Goal: Communication & Community: Answer question/provide support

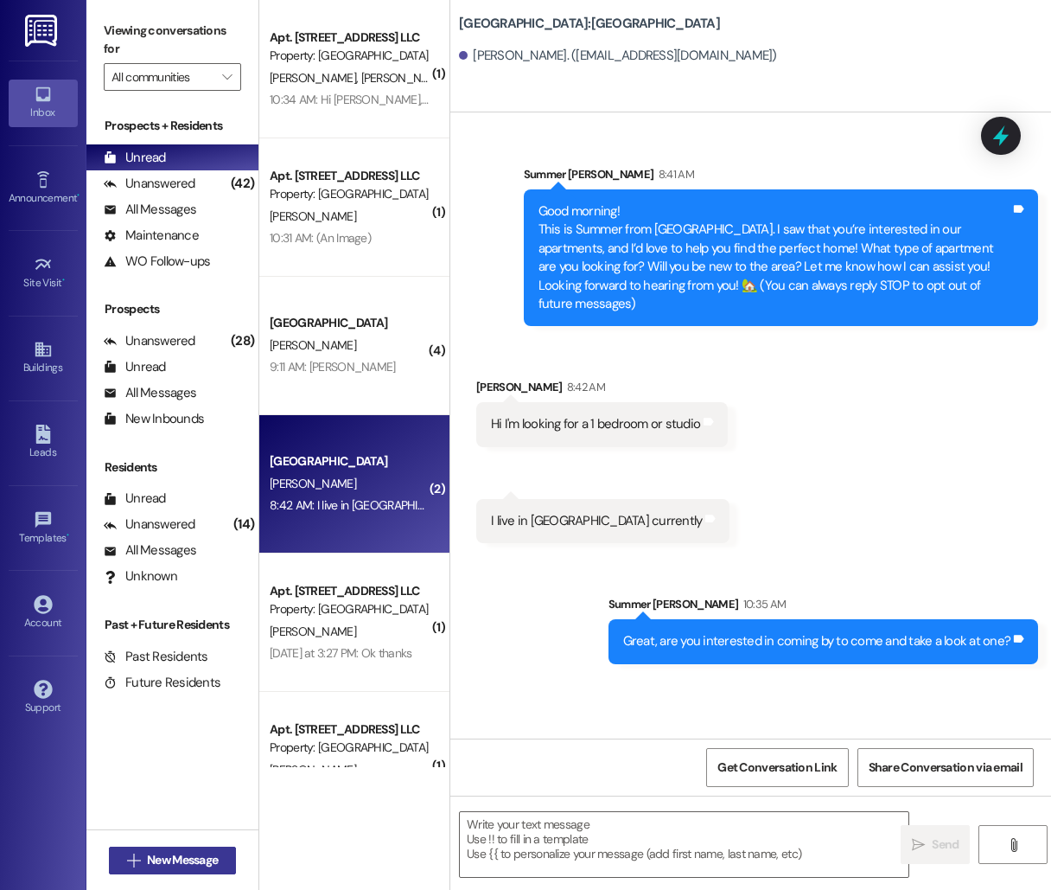
click at [130, 871] on button " New Message" at bounding box center [173, 860] width 128 height 28
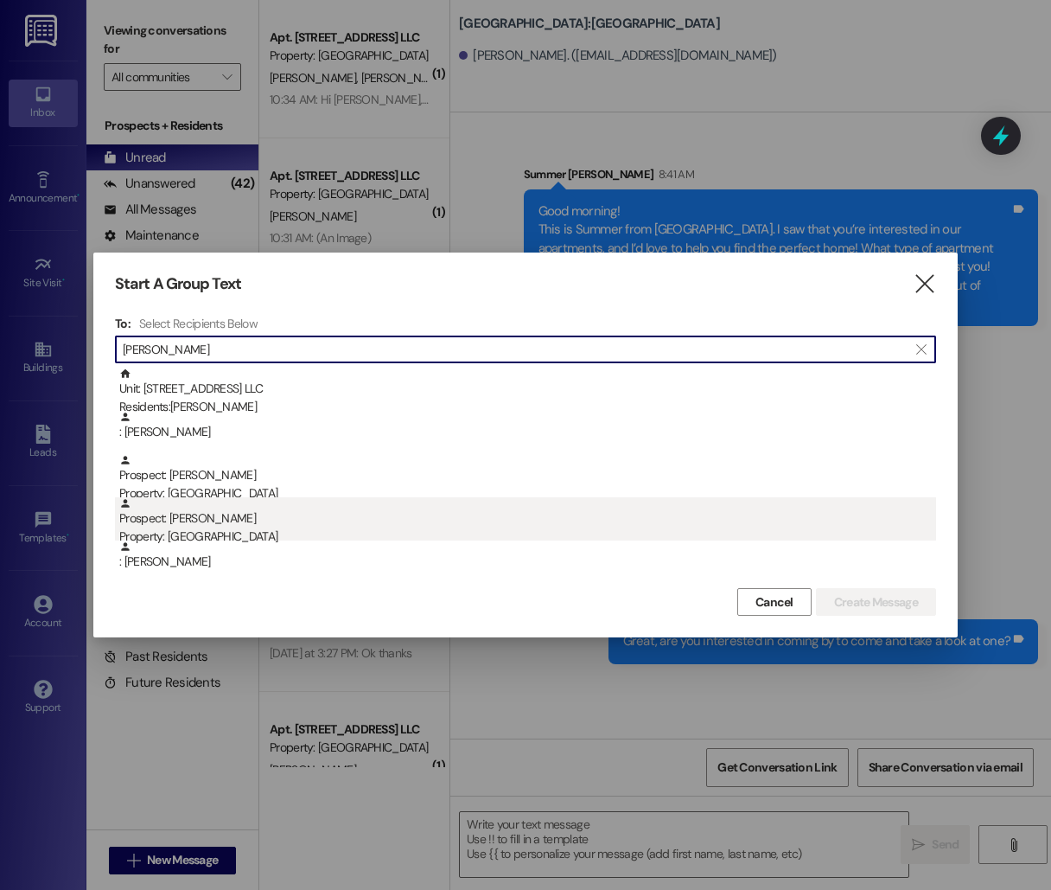
type input "[PERSON_NAME]"
click at [366, 531] on div "Property: [GEOGRAPHIC_DATA]" at bounding box center [527, 536] width 817 height 18
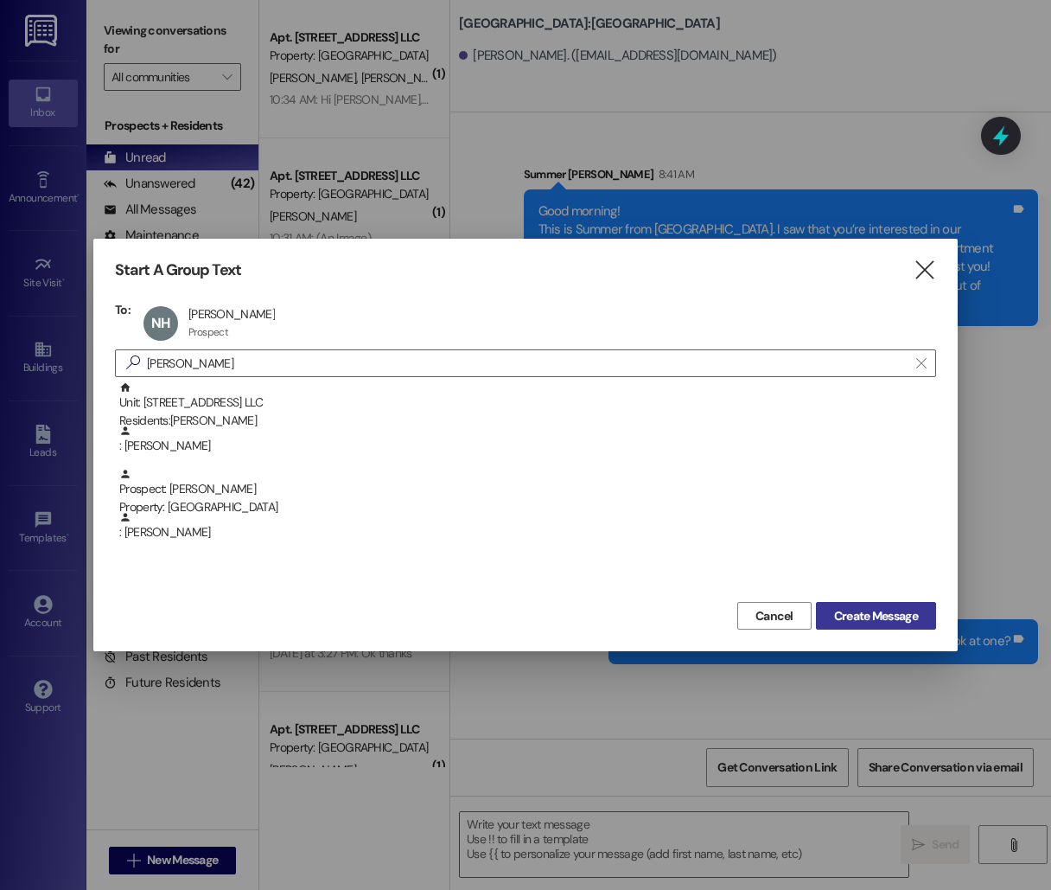
click at [929, 617] on button "Create Message" at bounding box center [876, 616] width 120 height 28
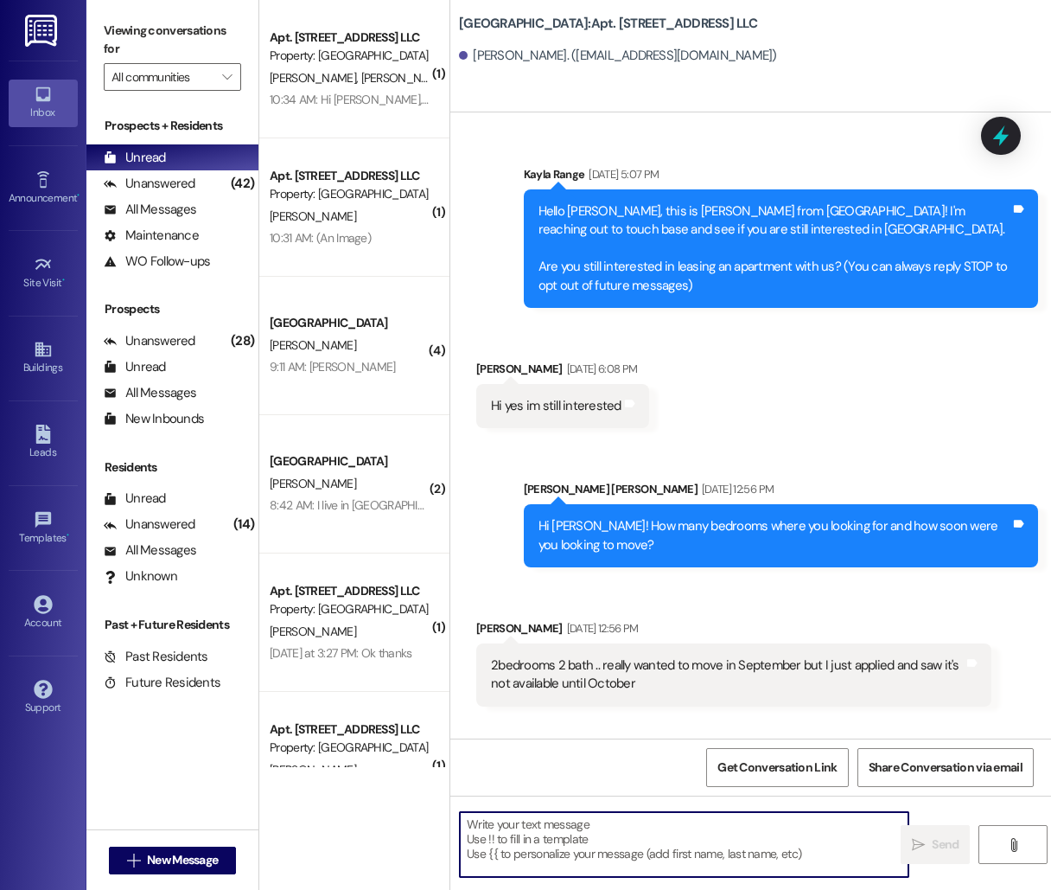
click at [668, 848] on textarea at bounding box center [684, 844] width 449 height 65
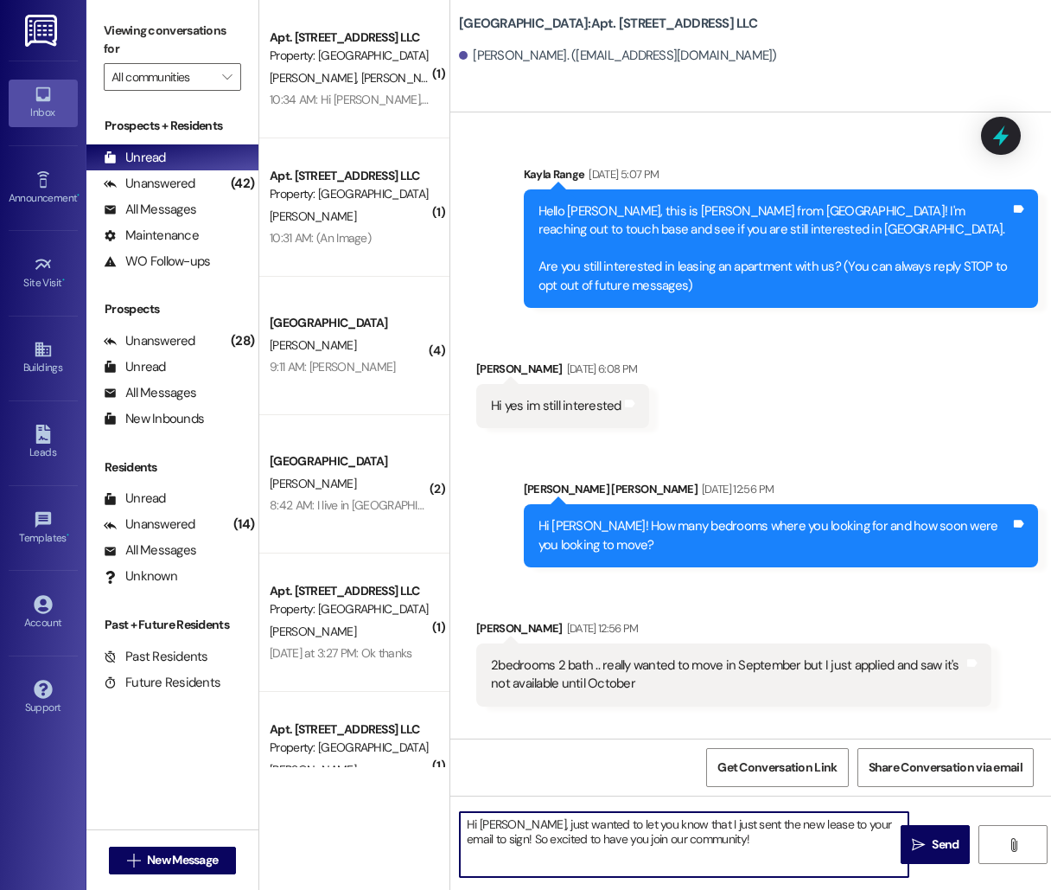
type textarea "Hi [PERSON_NAME], just wanted to let you know that I just sent the new lease to…"
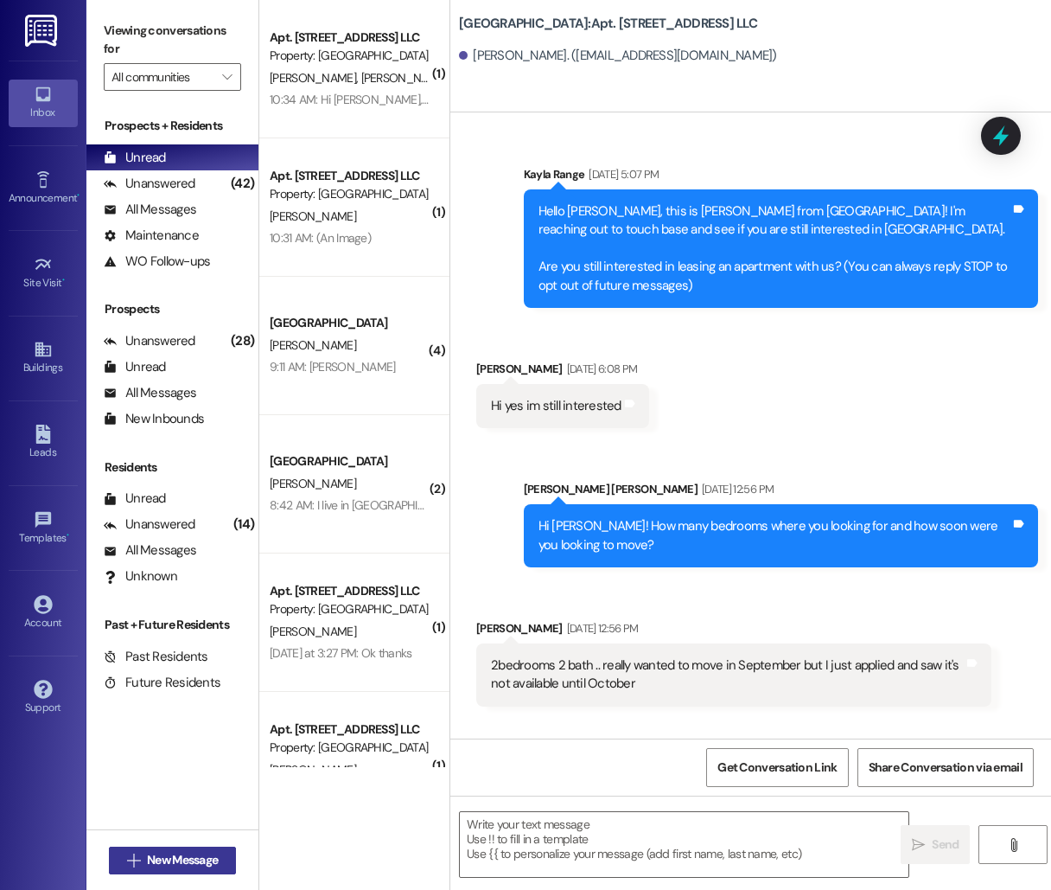
click at [176, 860] on span "New Message" at bounding box center [182, 860] width 71 height 18
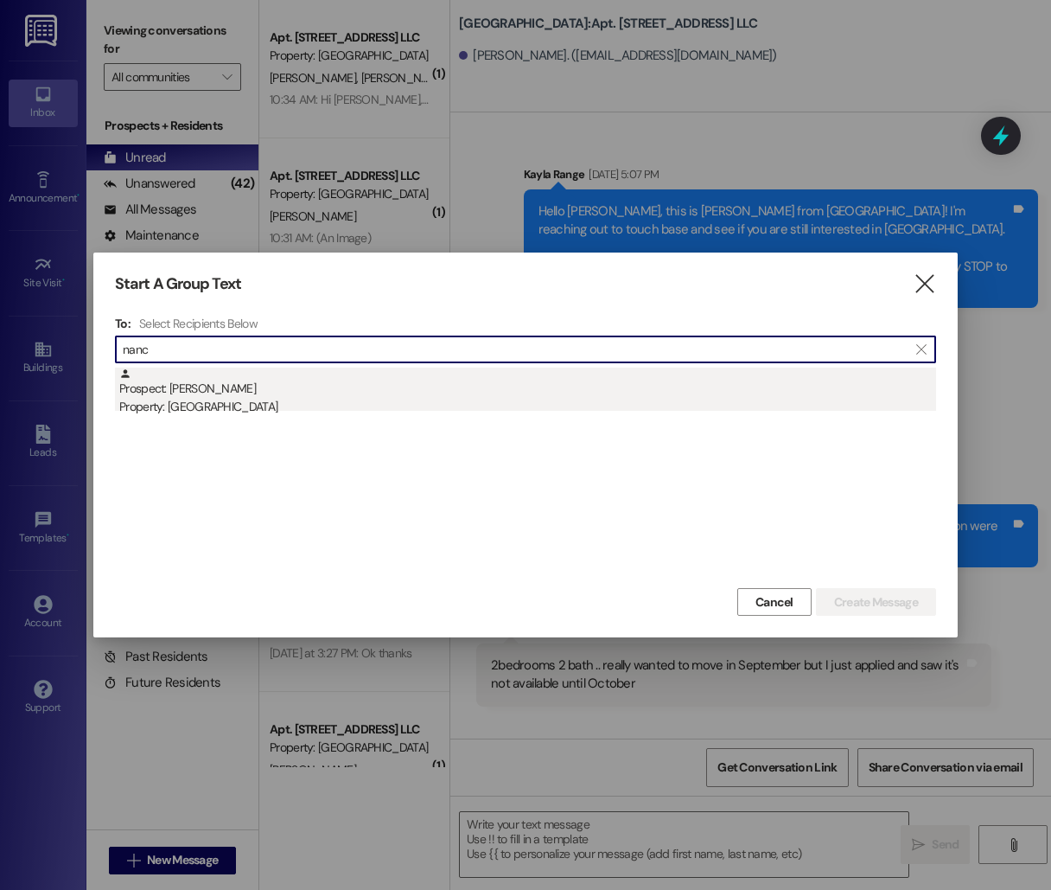
type input "nanc"
click at [263, 403] on div "Property: [GEOGRAPHIC_DATA]" at bounding box center [527, 407] width 817 height 18
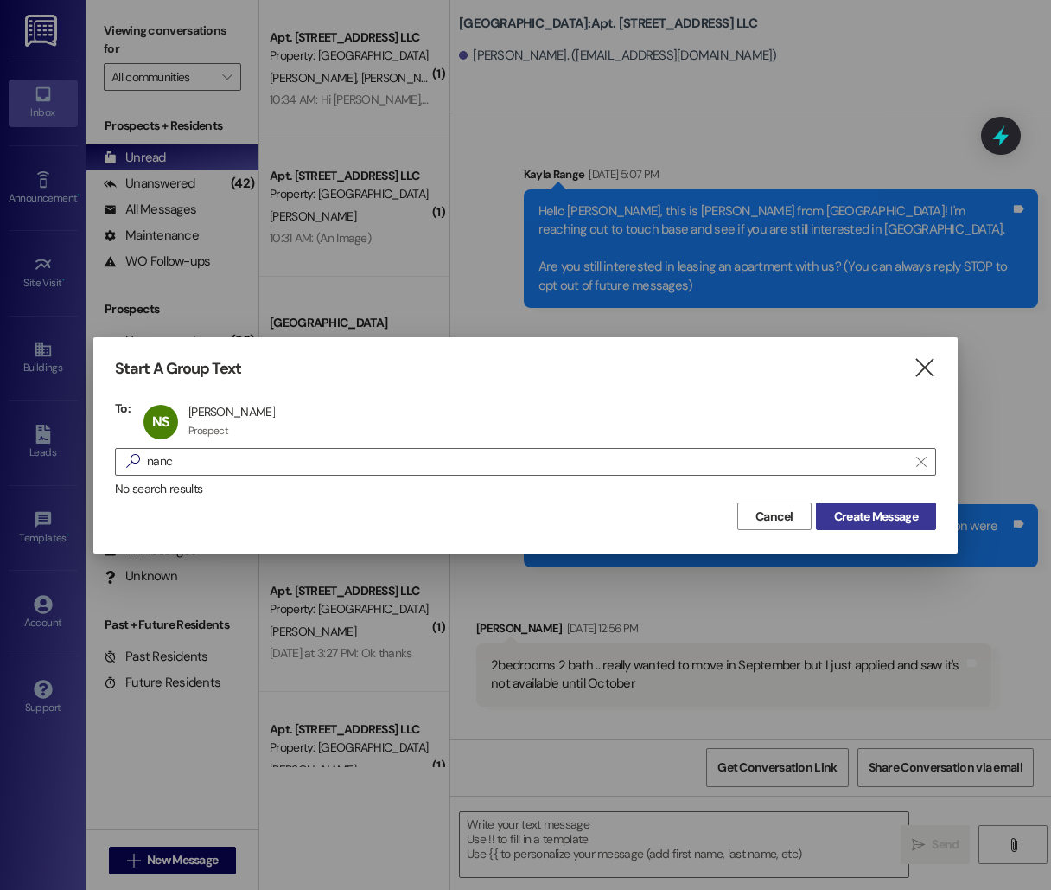
click at [841, 512] on span "Create Message" at bounding box center [876, 517] width 84 height 18
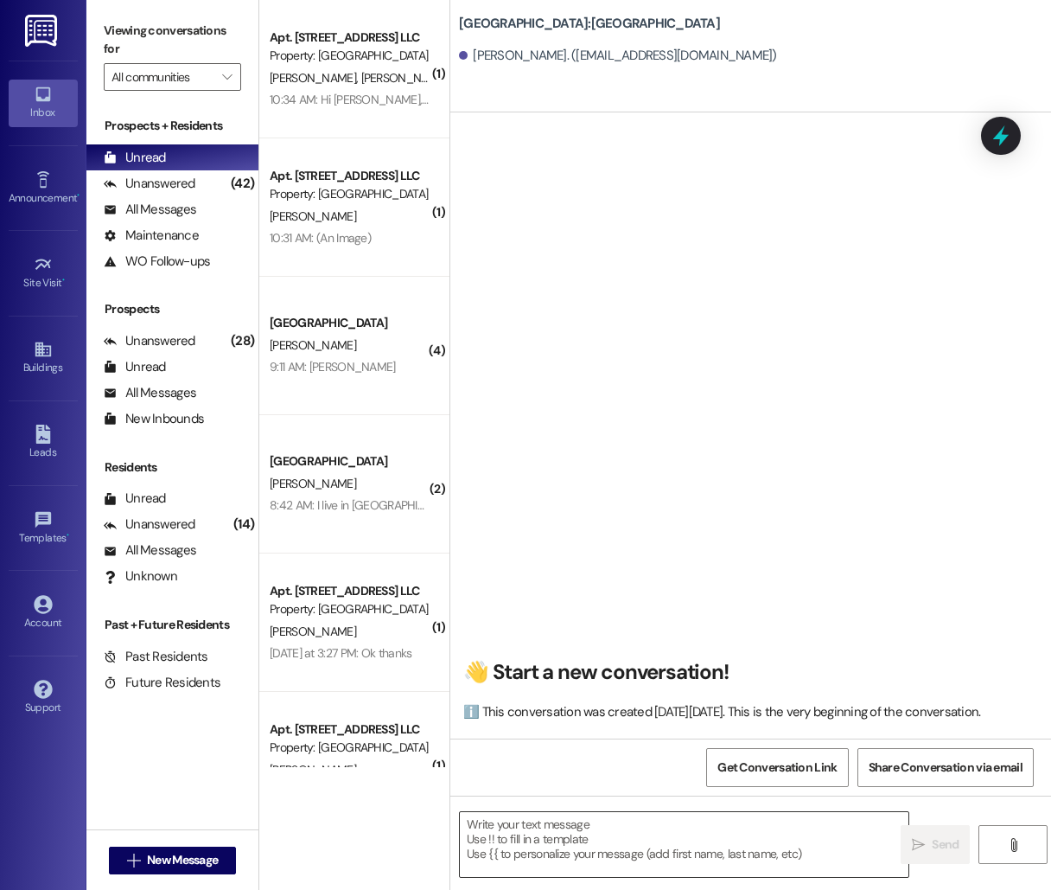
click at [571, 833] on textarea at bounding box center [684, 844] width 449 height 65
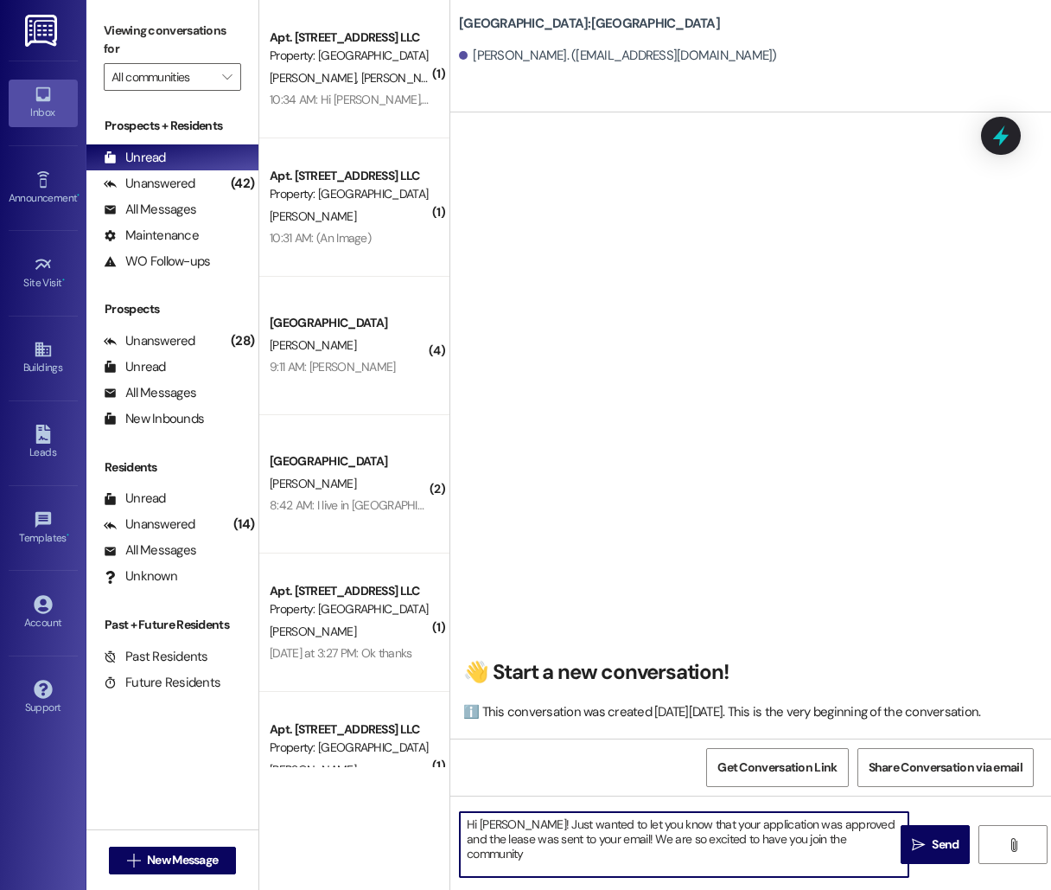
click at [615, 833] on textarea "Hi [PERSON_NAME]! Just wanted to let you know that your application was approve…" at bounding box center [684, 844] width 449 height 65
click at [724, 841] on textarea "Hi [PERSON_NAME]! Just wanted to let you know that your application was approve…" at bounding box center [684, 844] width 449 height 65
click at [764, 855] on textarea "Hi [PERSON_NAME]! Just wanted to let you know that your application was approve…" at bounding box center [684, 844] width 449 height 65
type textarea "Hi [PERSON_NAME]! Just wanted to let you know that your application was approve…"
